Goal: Transaction & Acquisition: Purchase product/service

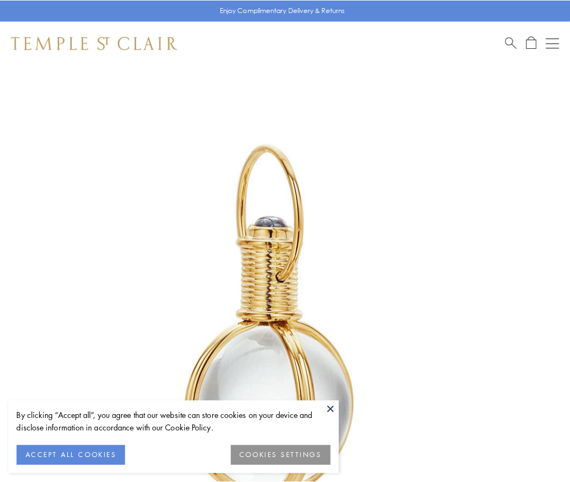
scroll to position [283, 0]
